Goal: Check status

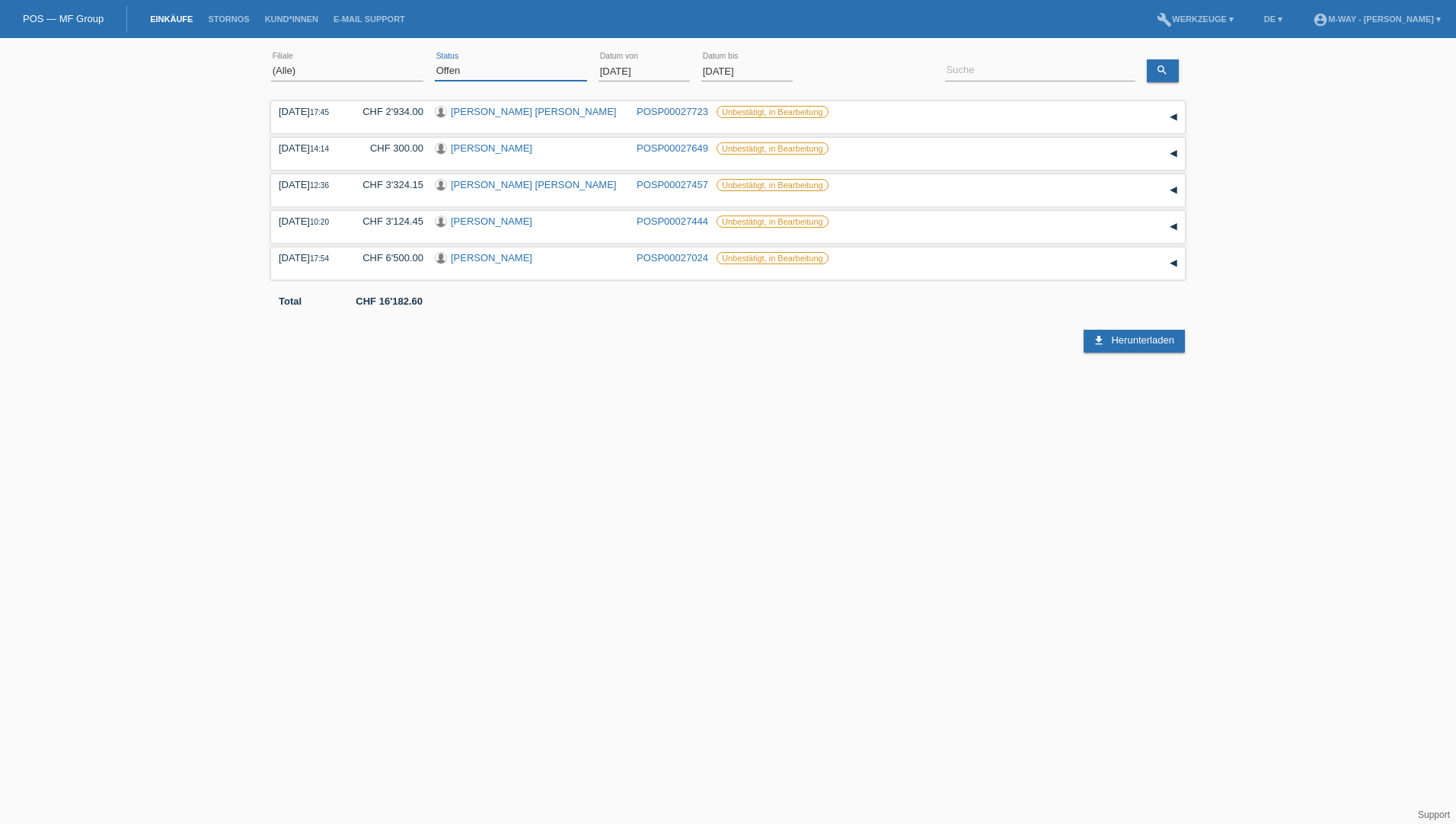
click at [475, 77] on select "(Alle) Neu Offen Zurückgewiesen Zurückgetreten / Storniert Abgeschlossen" at bounding box center [511, 71] width 153 height 18
select select "ALL"
click at [435, 62] on select "(Alle) Neu Offen Zurückgewiesen Zurückgetreten / Storniert Abgeschlossen" at bounding box center [511, 71] width 153 height 18
click at [989, 70] on input at bounding box center [1040, 71] width 190 height 19
type input "mLIN"
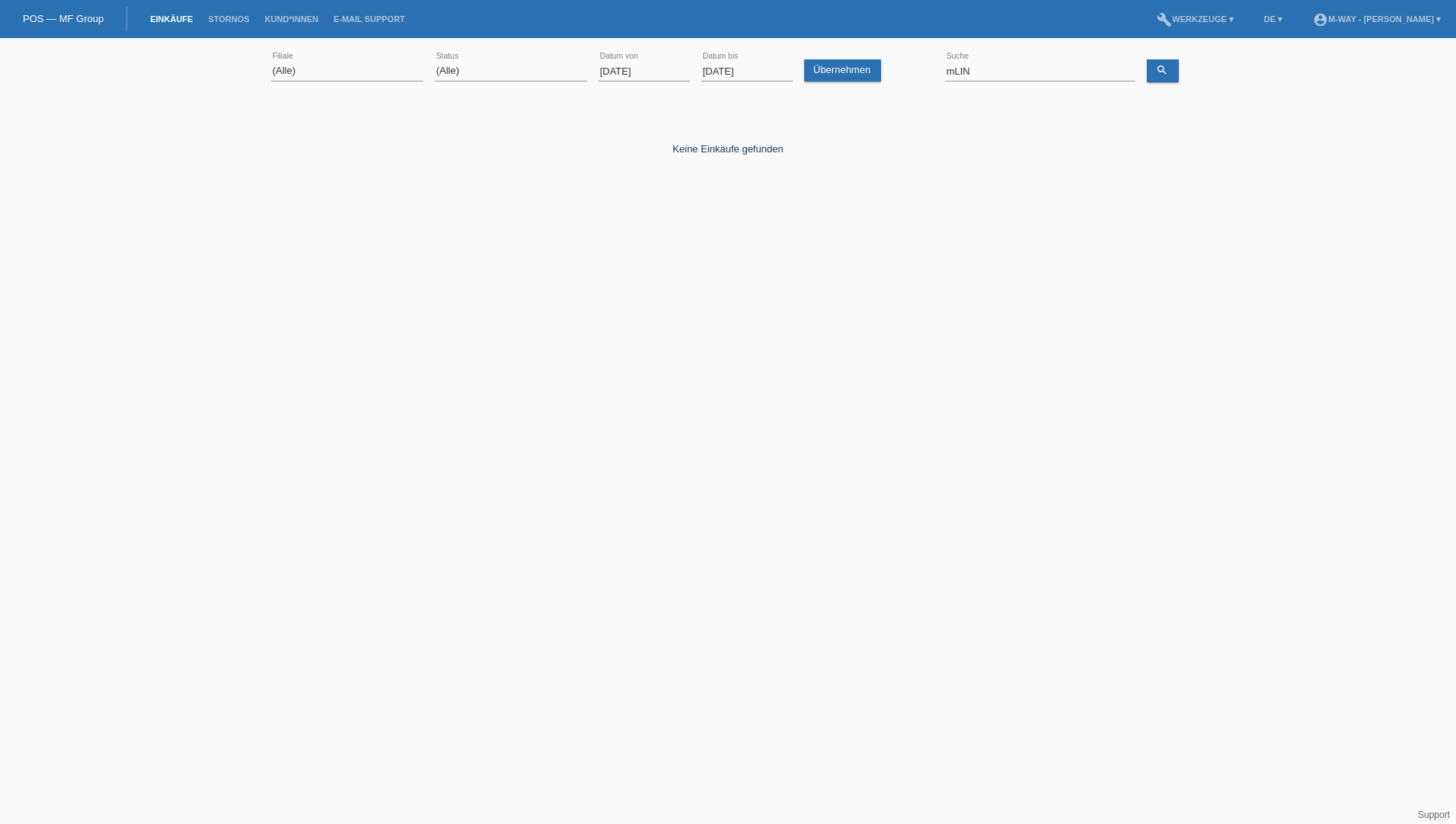
click at [645, 72] on input "01.09.2025" at bounding box center [644, 71] width 91 height 19
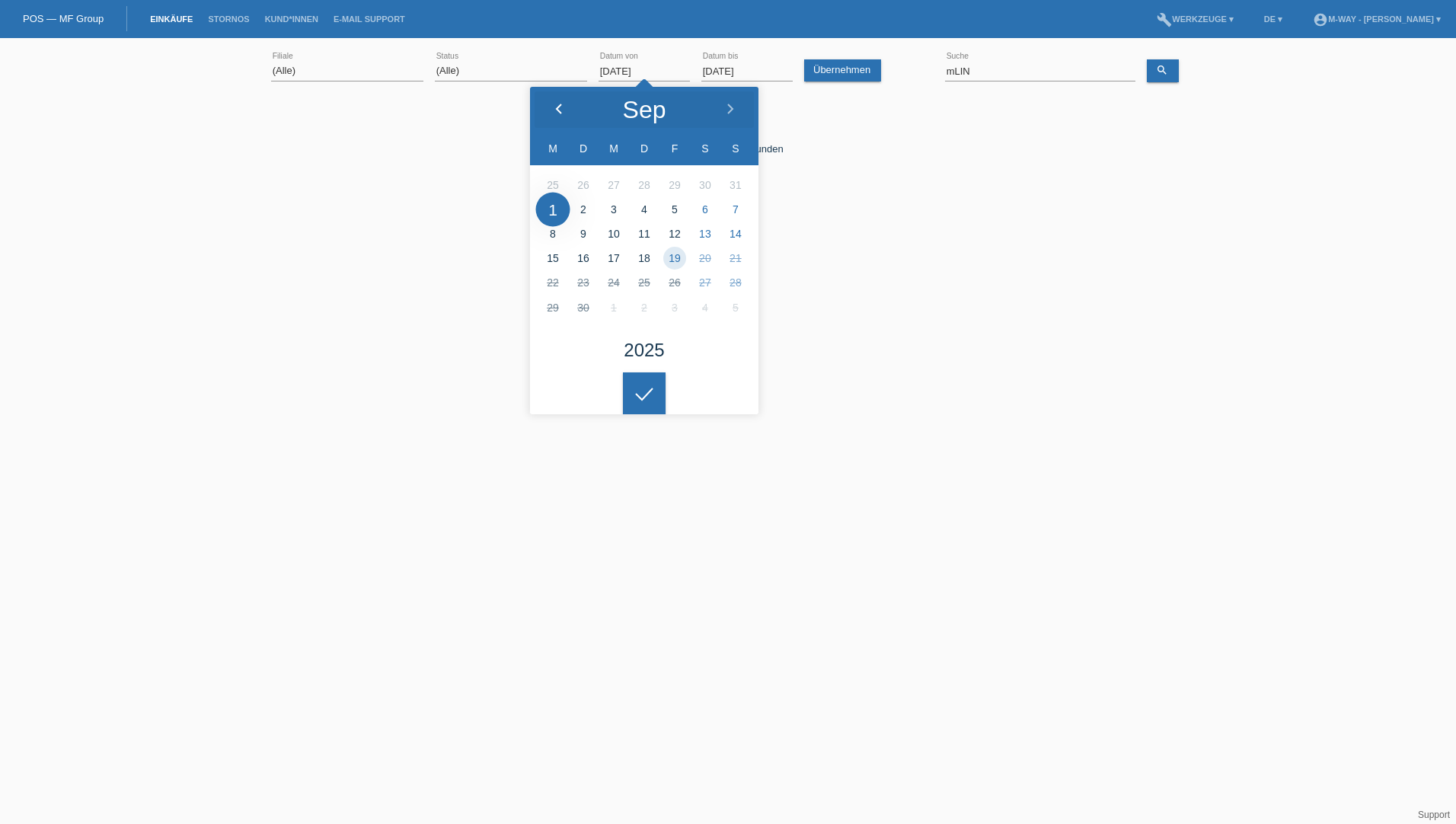
click at [563, 108] on icon at bounding box center [558, 109] width 12 height 12
type input "01.06.2025"
drag, startPoint x: 1015, startPoint y: 76, endPoint x: 933, endPoint y: 69, distance: 82.3
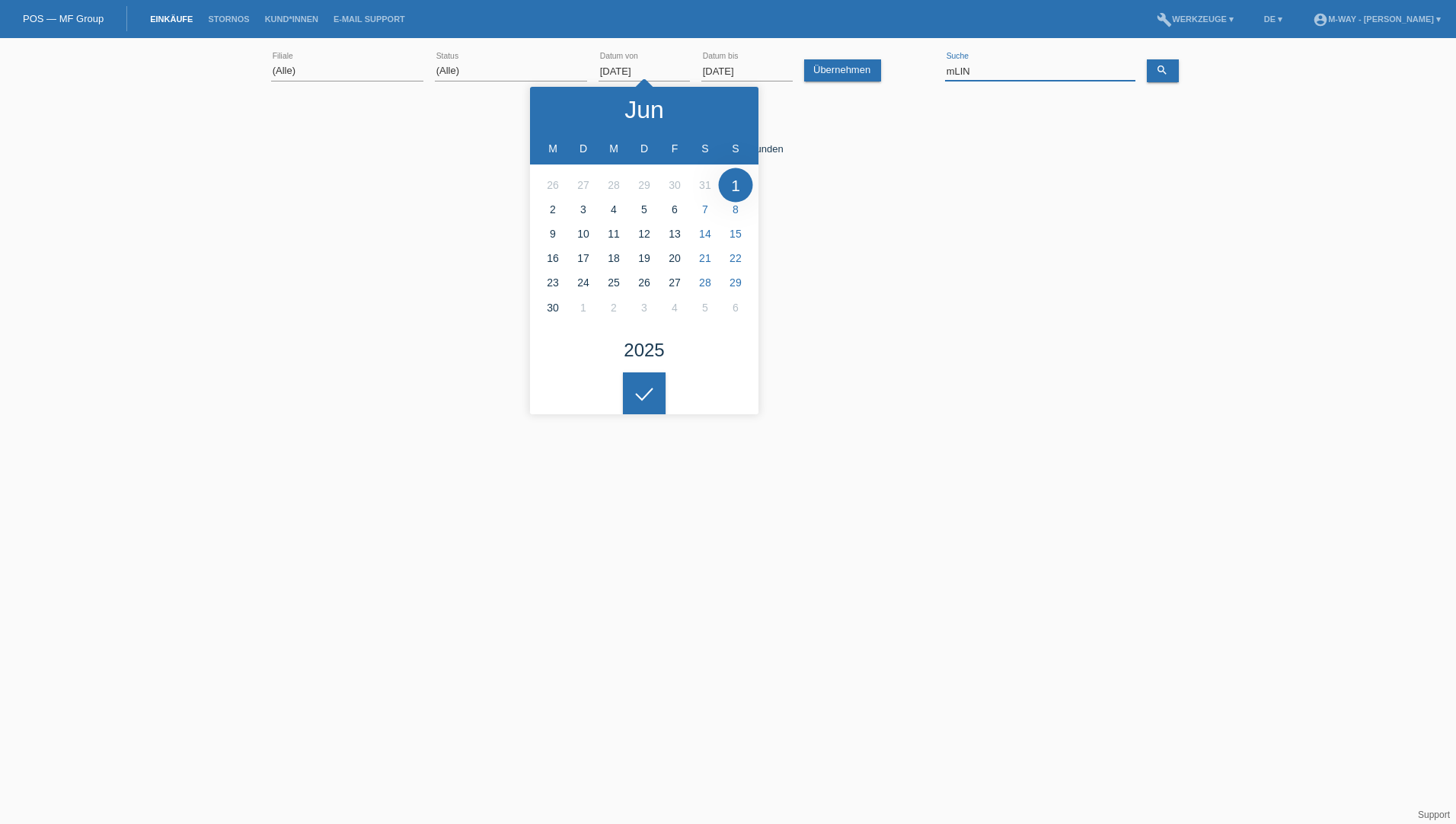
click at [933, 73] on div "(Alle) Aarau Alexand'Ro Edouard'O Passion Vélo SàRL Basel Bern City Bern Expo B…" at bounding box center [728, 71] width 914 height 52
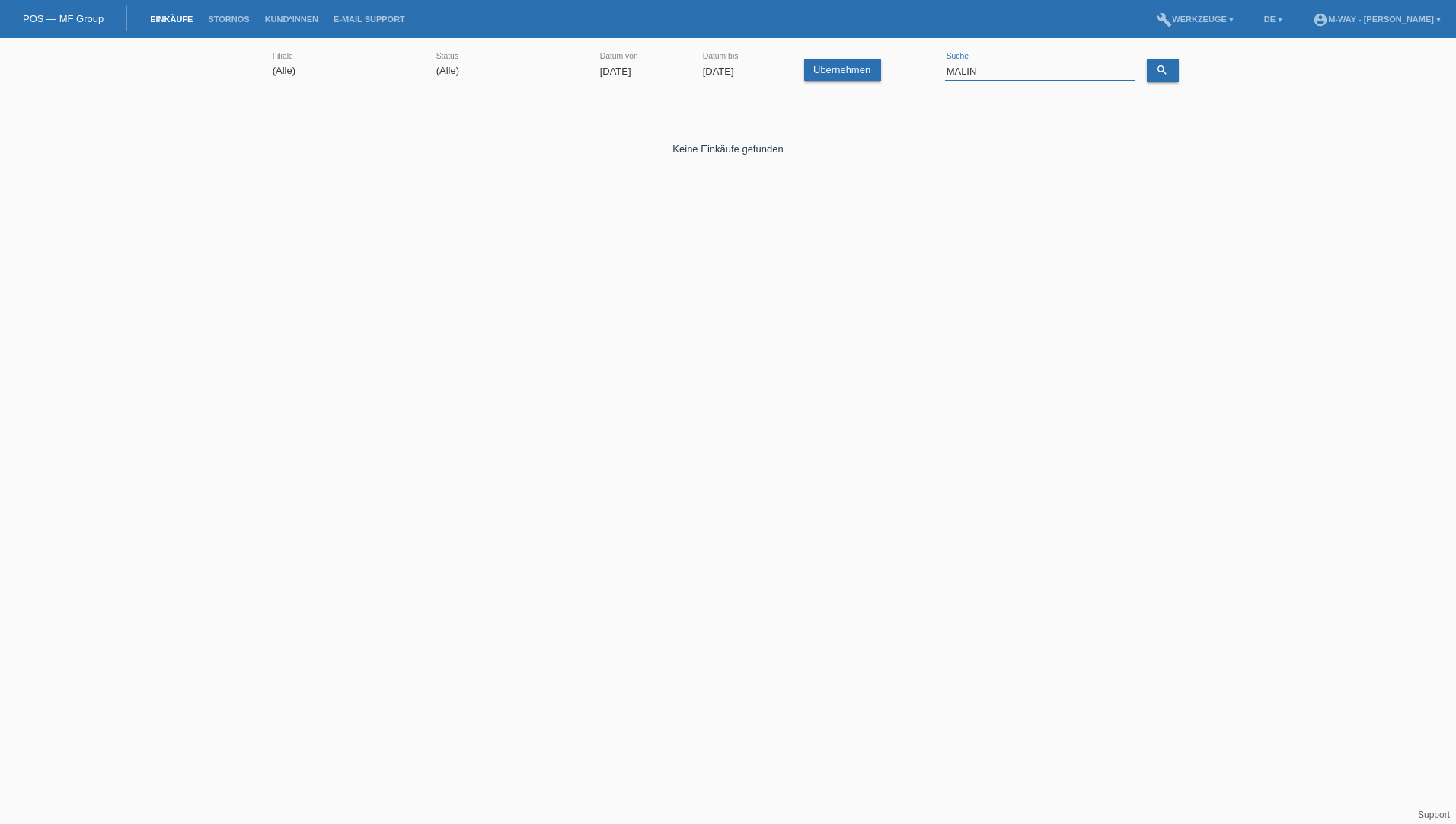
type input "MALIN"
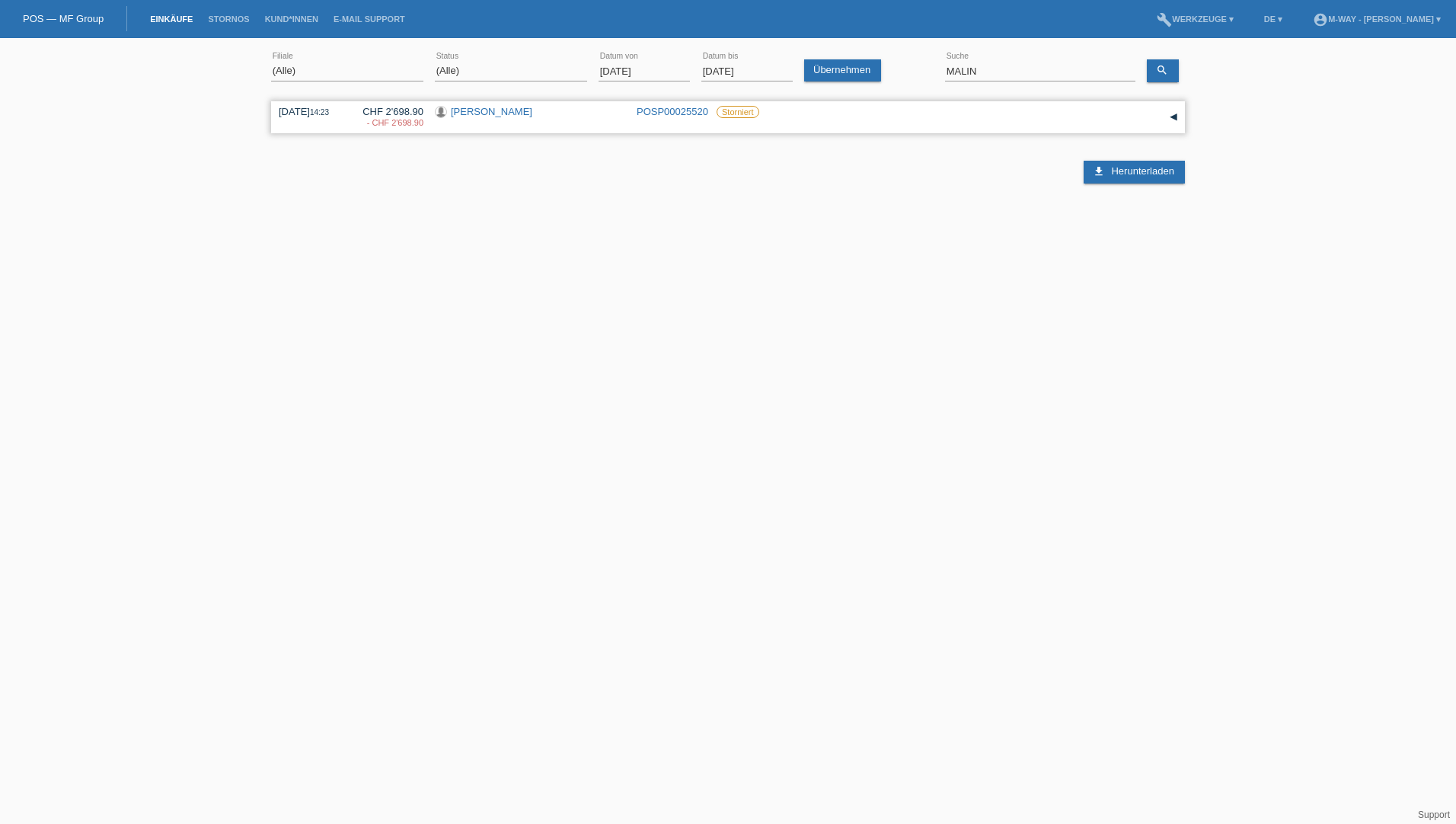
click at [492, 111] on link "[PERSON_NAME]" at bounding box center [491, 111] width 81 height 12
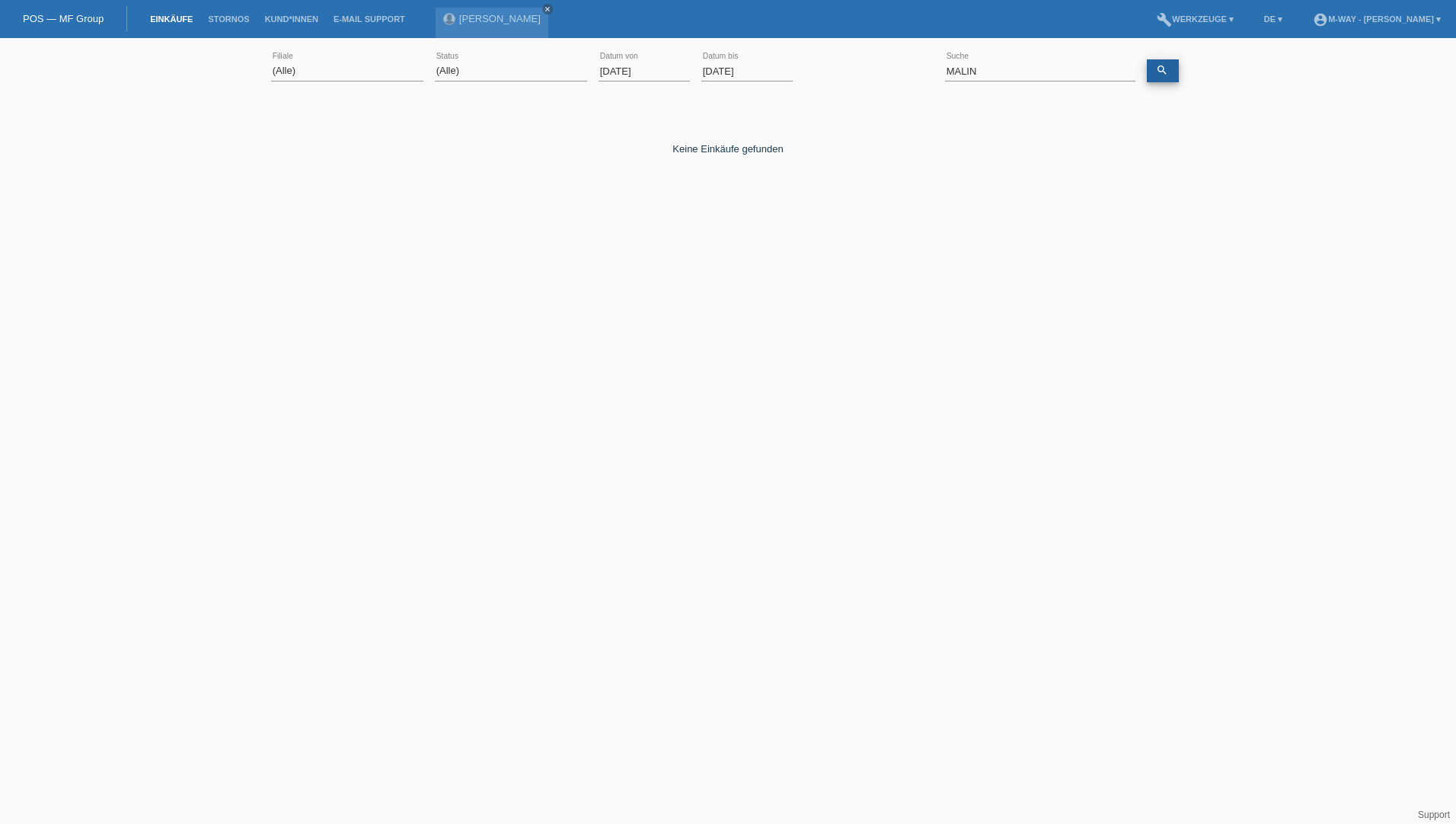
click at [1159, 69] on icon "search" at bounding box center [1162, 69] width 12 height 12
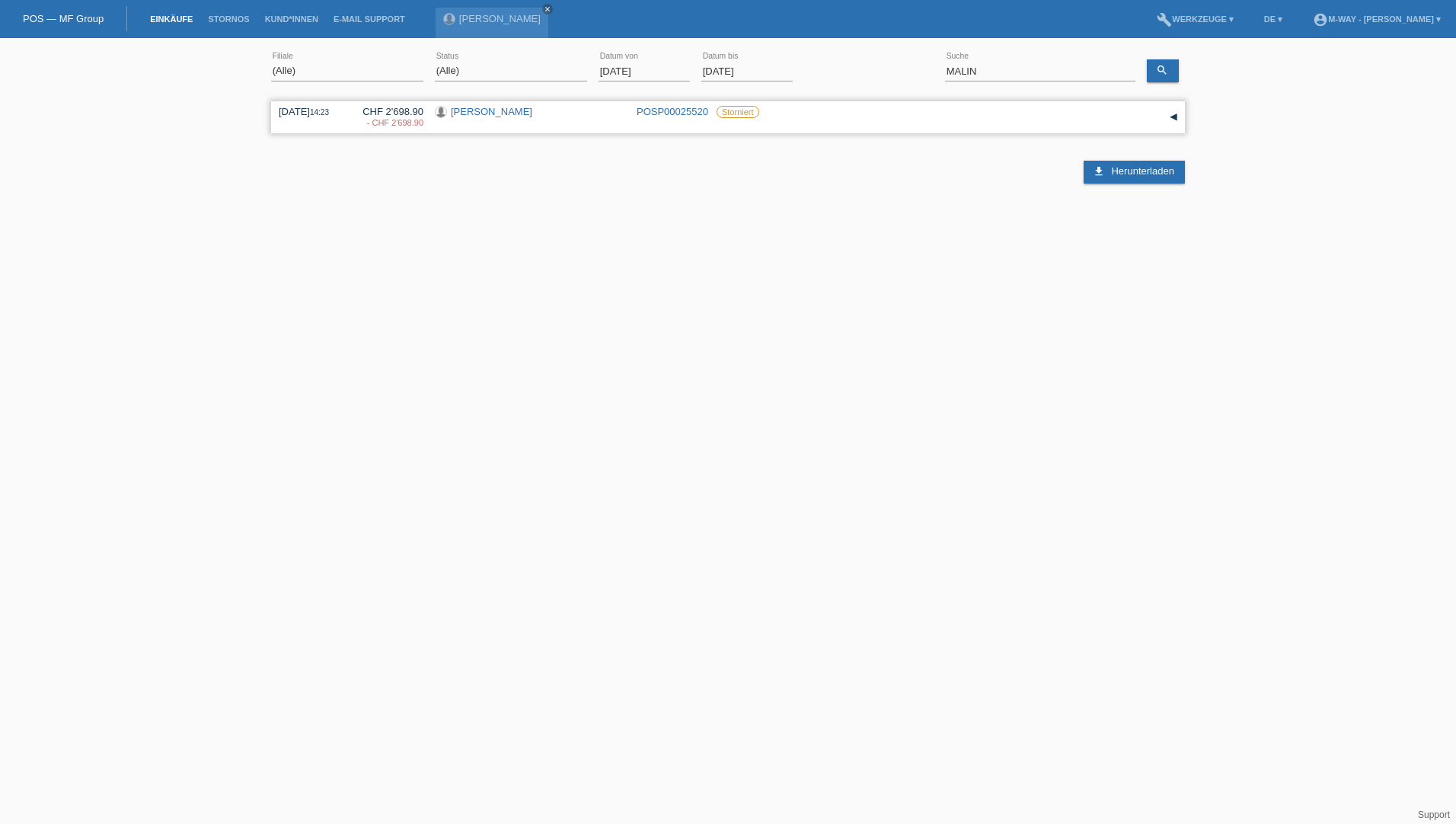
click at [495, 114] on link "[PERSON_NAME]" at bounding box center [491, 111] width 81 height 12
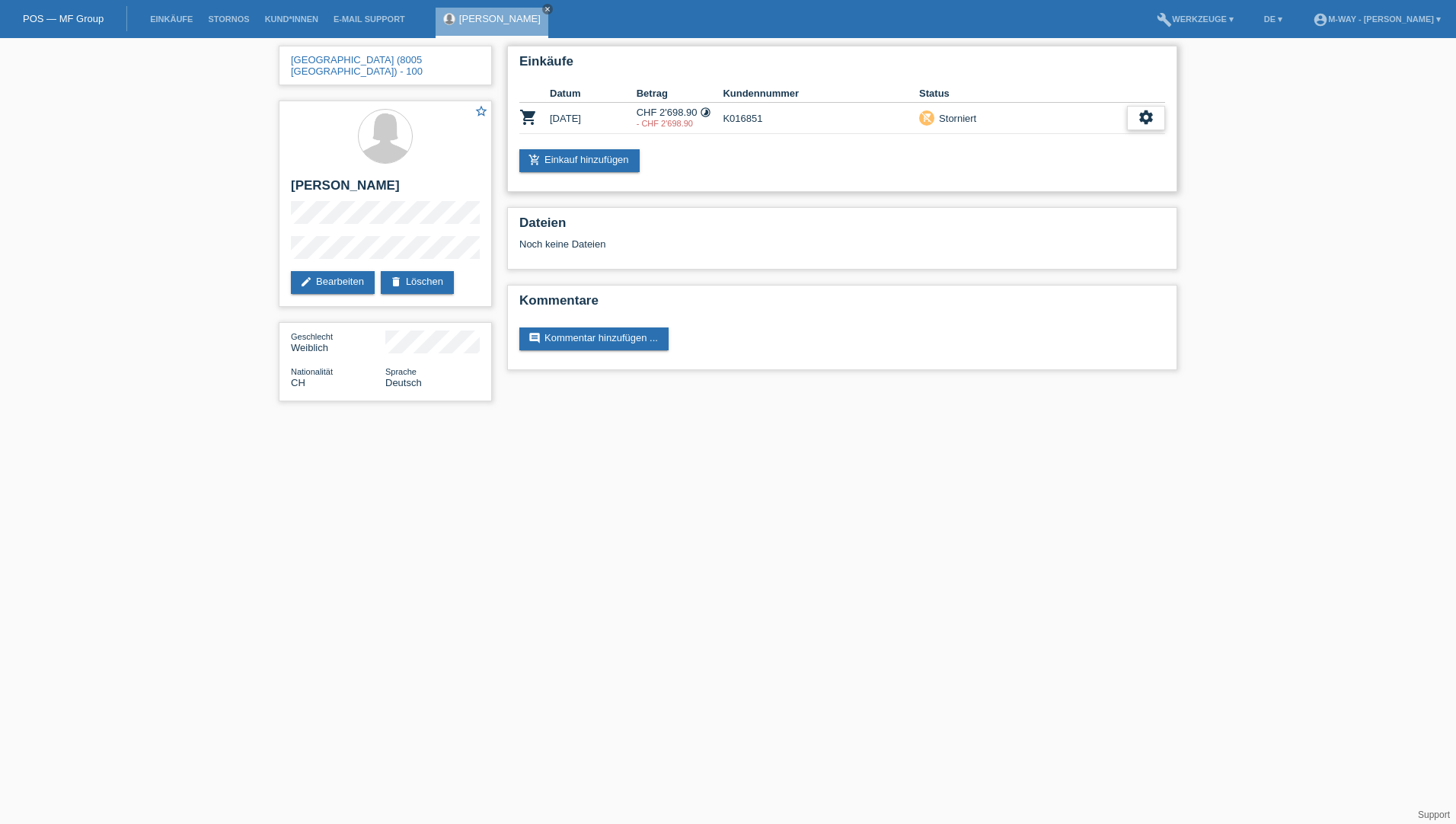
click at [1143, 119] on icon "settings" at bounding box center [1146, 117] width 16 height 16
click at [1138, 136] on span "Anzeigen" at bounding box center [1134, 142] width 46 height 18
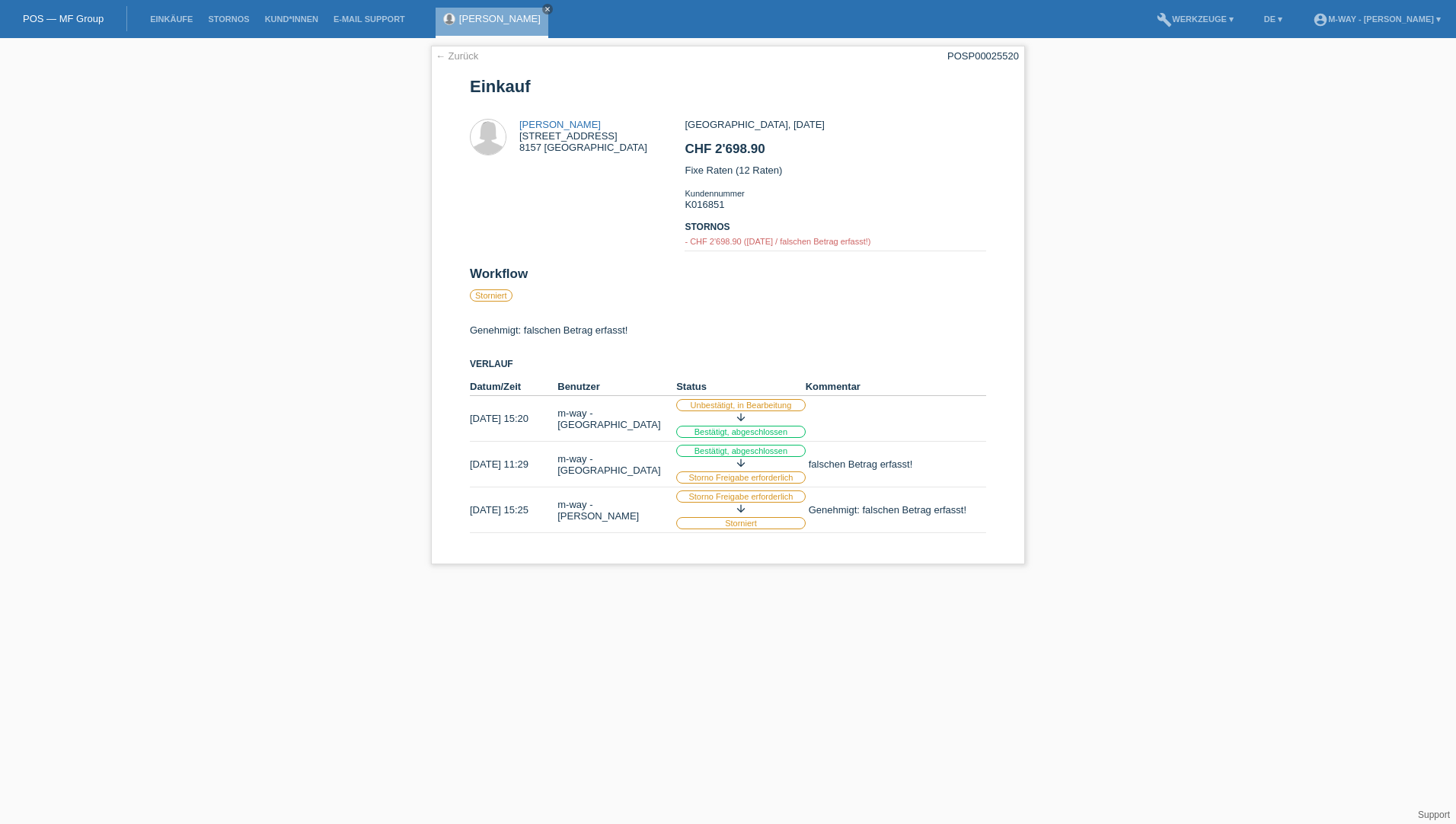
click at [1182, 260] on div "← Zurück POSP00025520 Einkauf [PERSON_NAME] [STREET_ADDRESS] CHF 2'698.90" at bounding box center [728, 309] width 1456 height 542
